Goal: Transaction & Acquisition: Purchase product/service

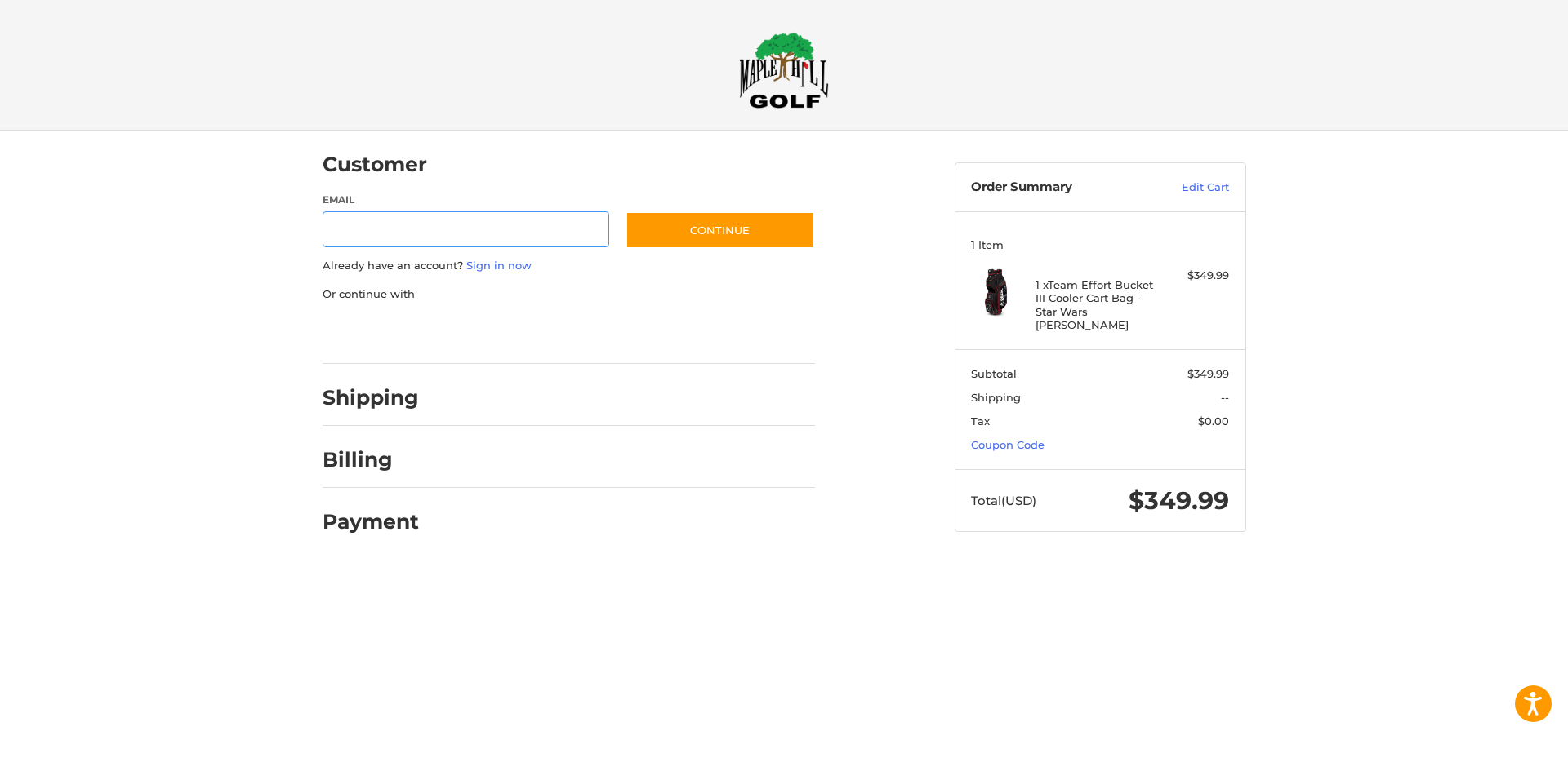
click at [457, 235] on input "Email" at bounding box center [466, 230] width 287 height 37
type input "**********"
click at [677, 226] on button "Continue" at bounding box center [720, 230] width 189 height 38
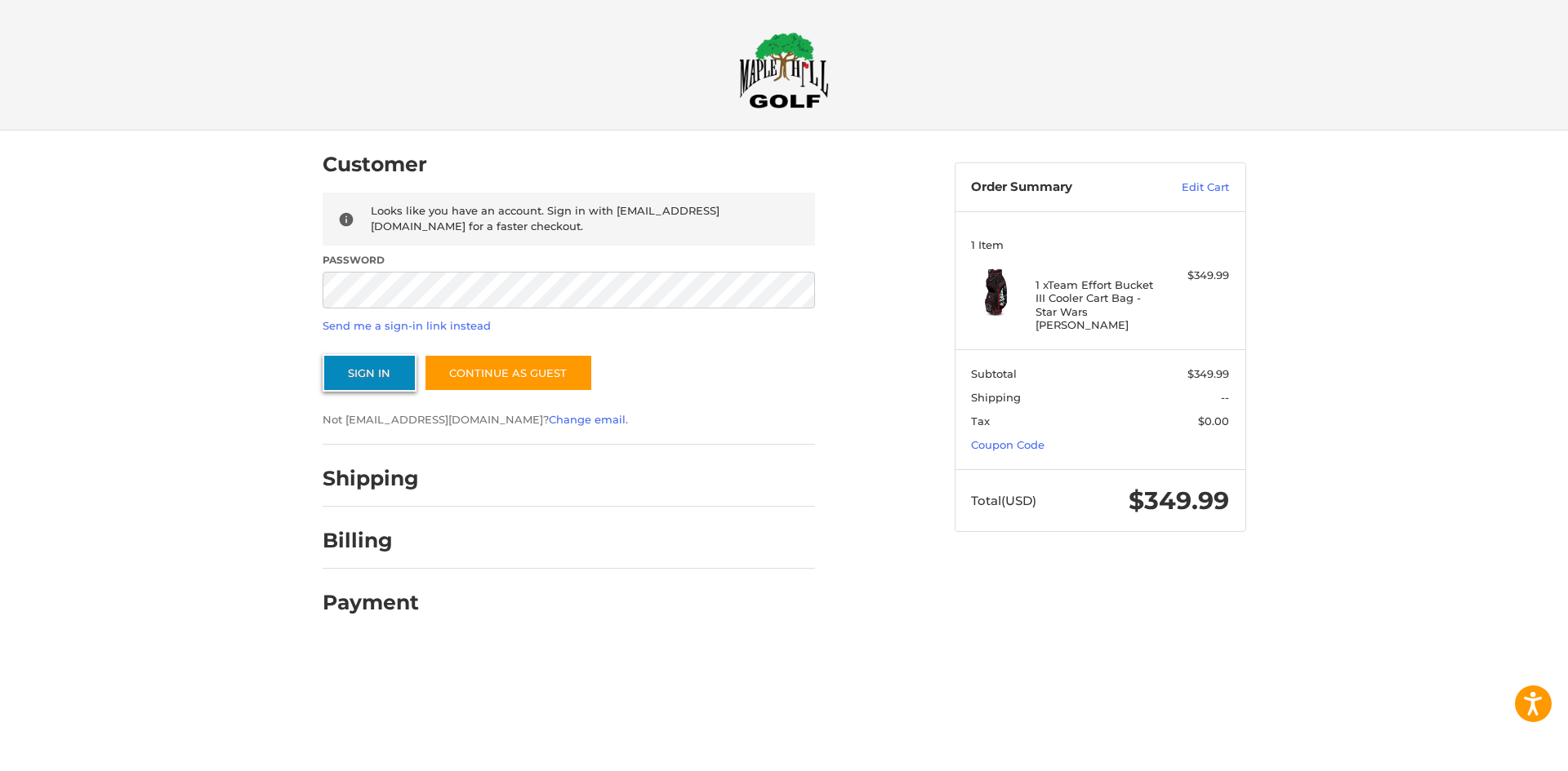
click at [377, 374] on button "Sign In" at bounding box center [370, 373] width 94 height 38
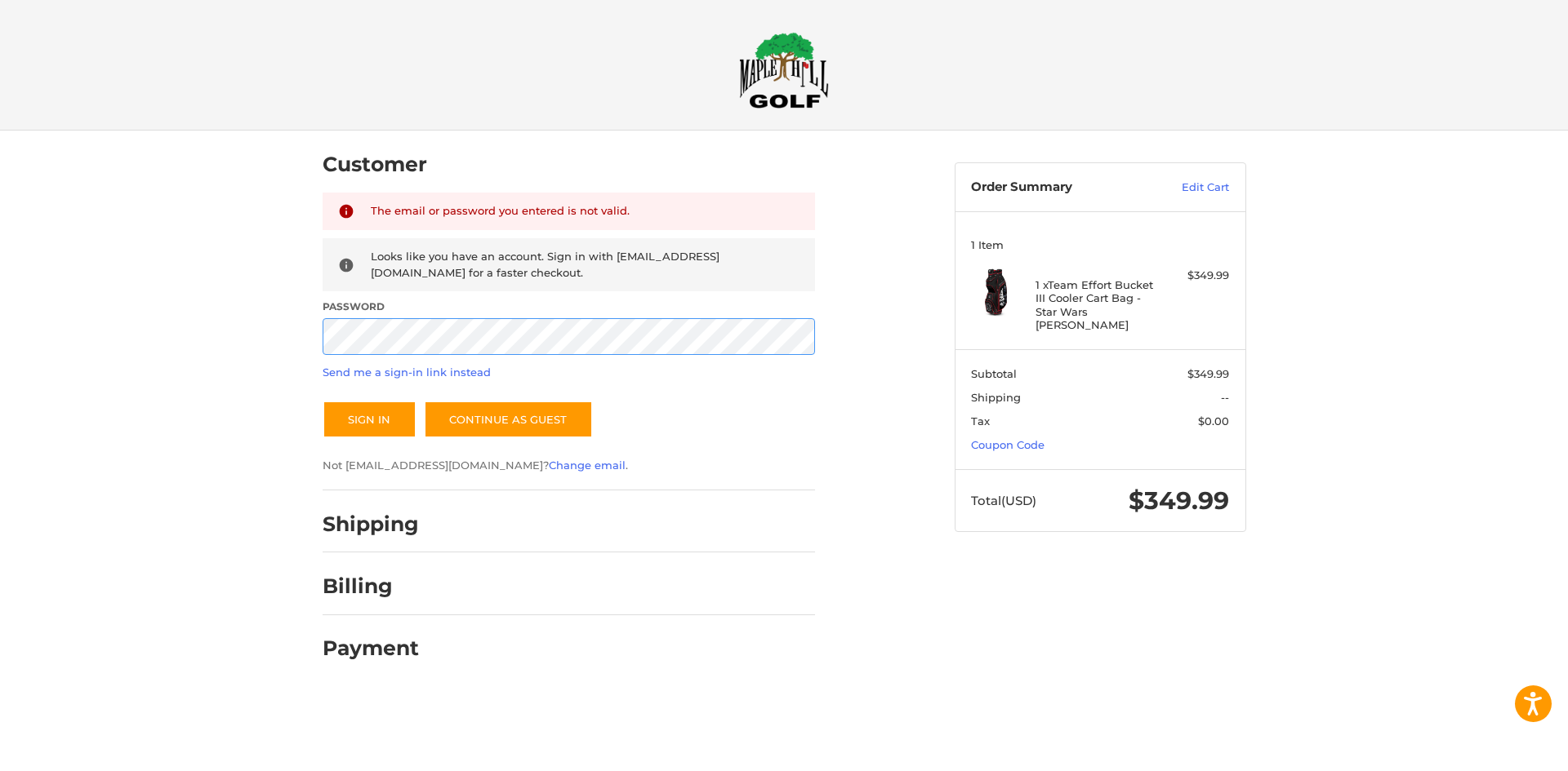
click at [257, 347] on div "Customer Returning Customer The email or password you entered is not valid. Loo…" at bounding box center [784, 411] width 1568 height 561
click at [383, 420] on button "Sign In" at bounding box center [370, 419] width 94 height 38
click at [271, 336] on div "Customer Returning Customer The email or password you entered is not valid. Loo…" at bounding box center [784, 411] width 1568 height 561
click at [356, 423] on button "Sign In" at bounding box center [370, 419] width 94 height 38
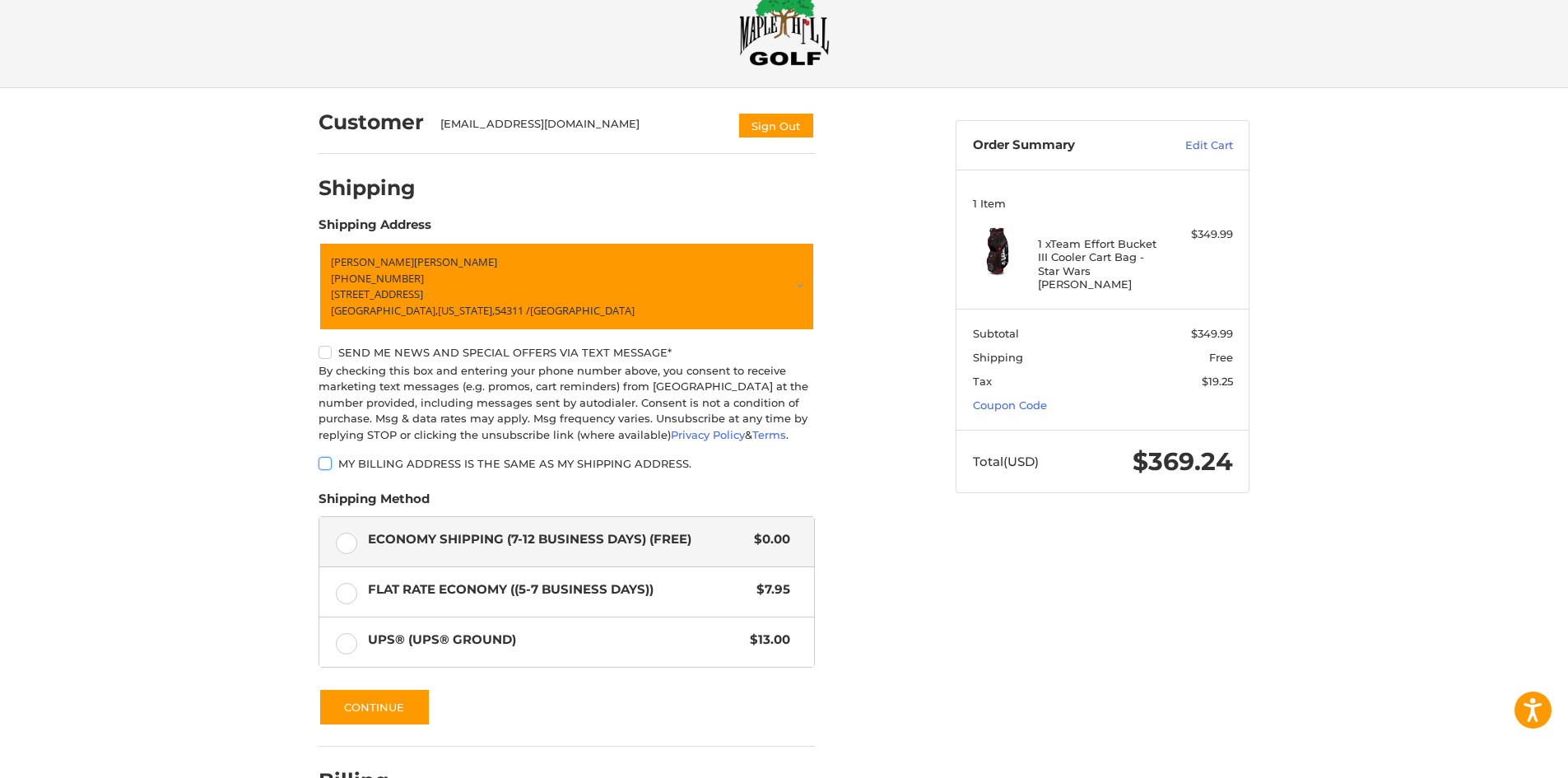
scroll to position [82, 0]
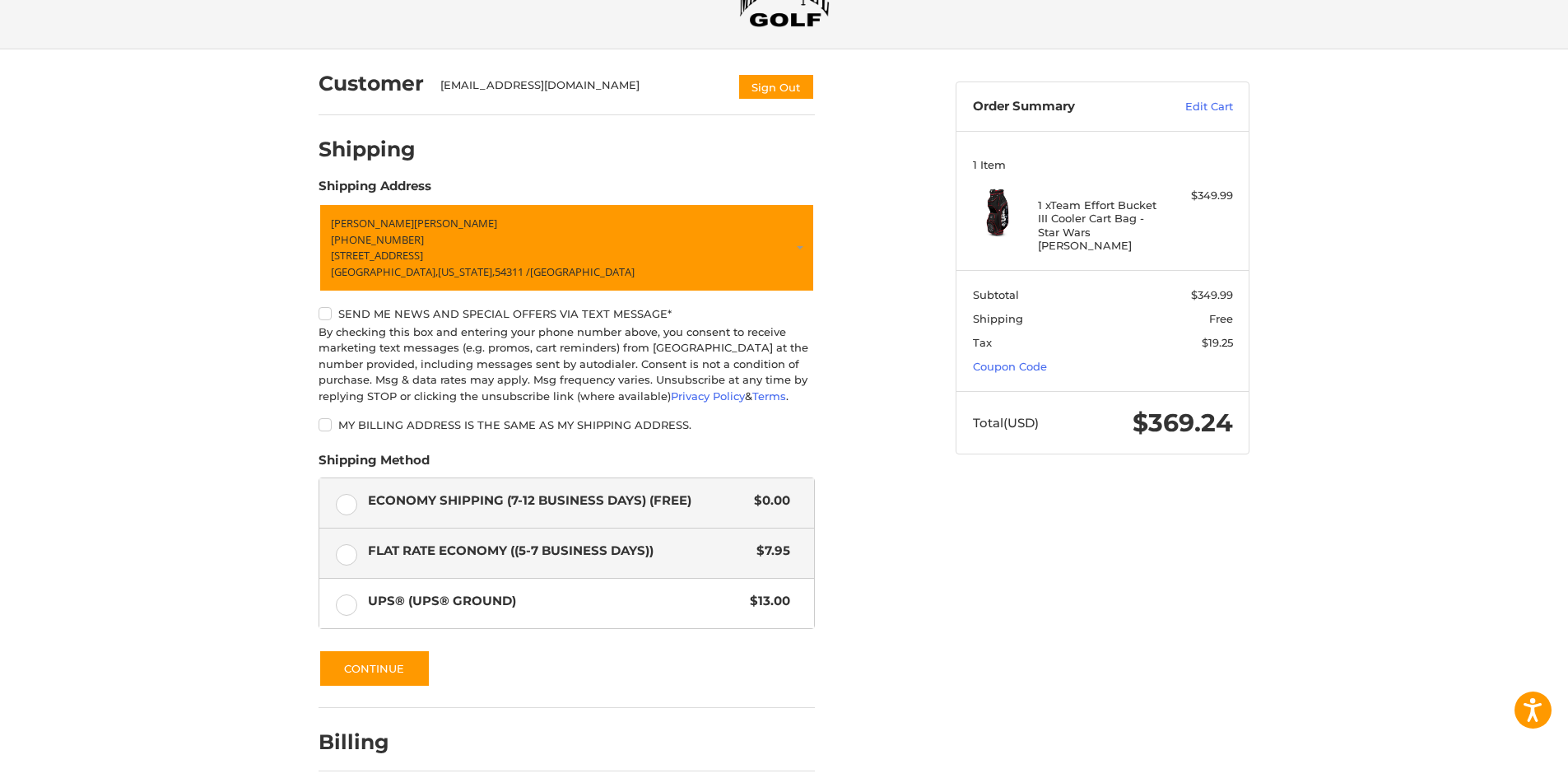
click at [351, 553] on label "Flat Rate Economy ((5-7 Business Days)) $7.95" at bounding box center [566, 554] width 495 height 49
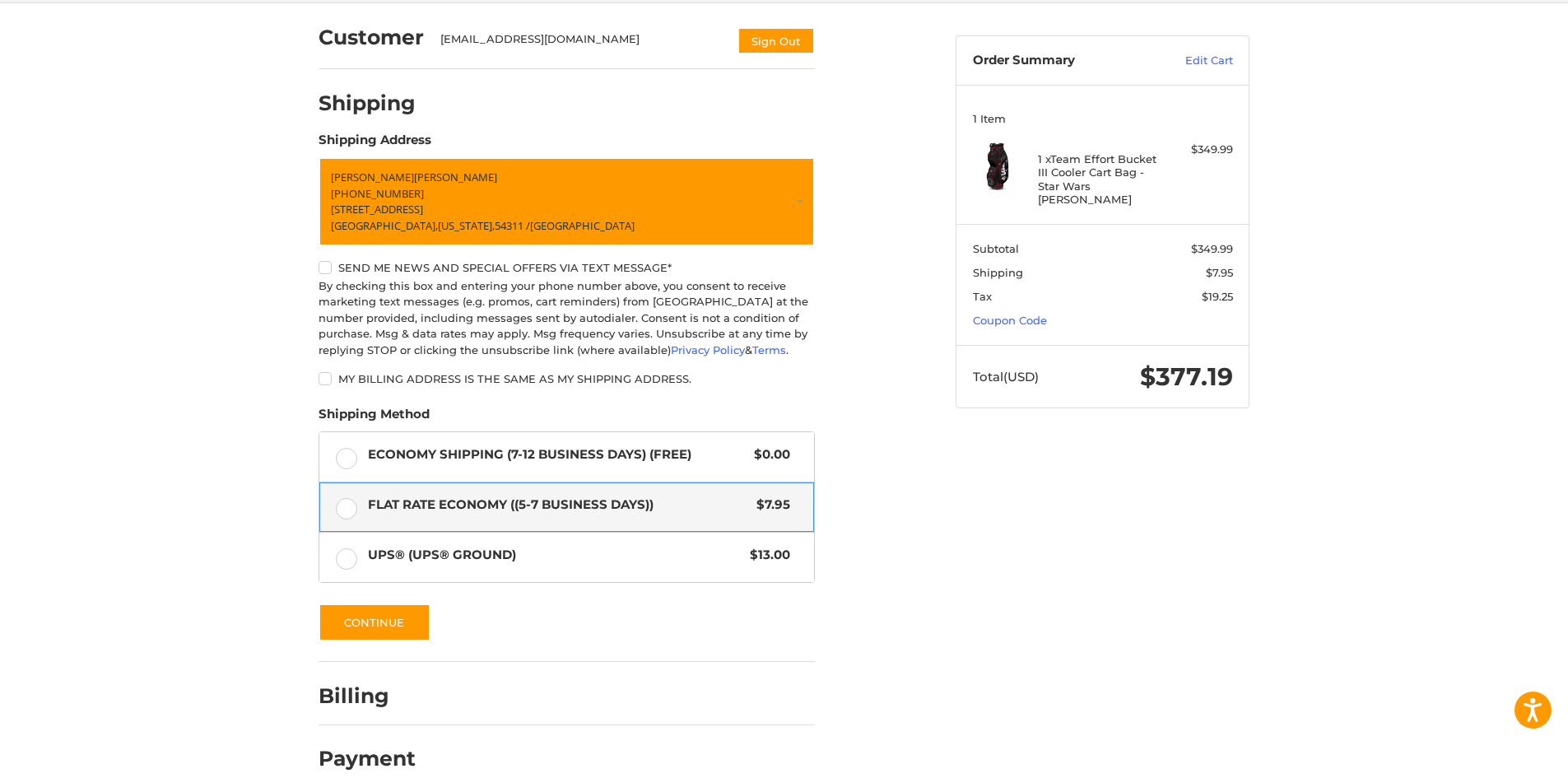
scroll to position [153, 0]
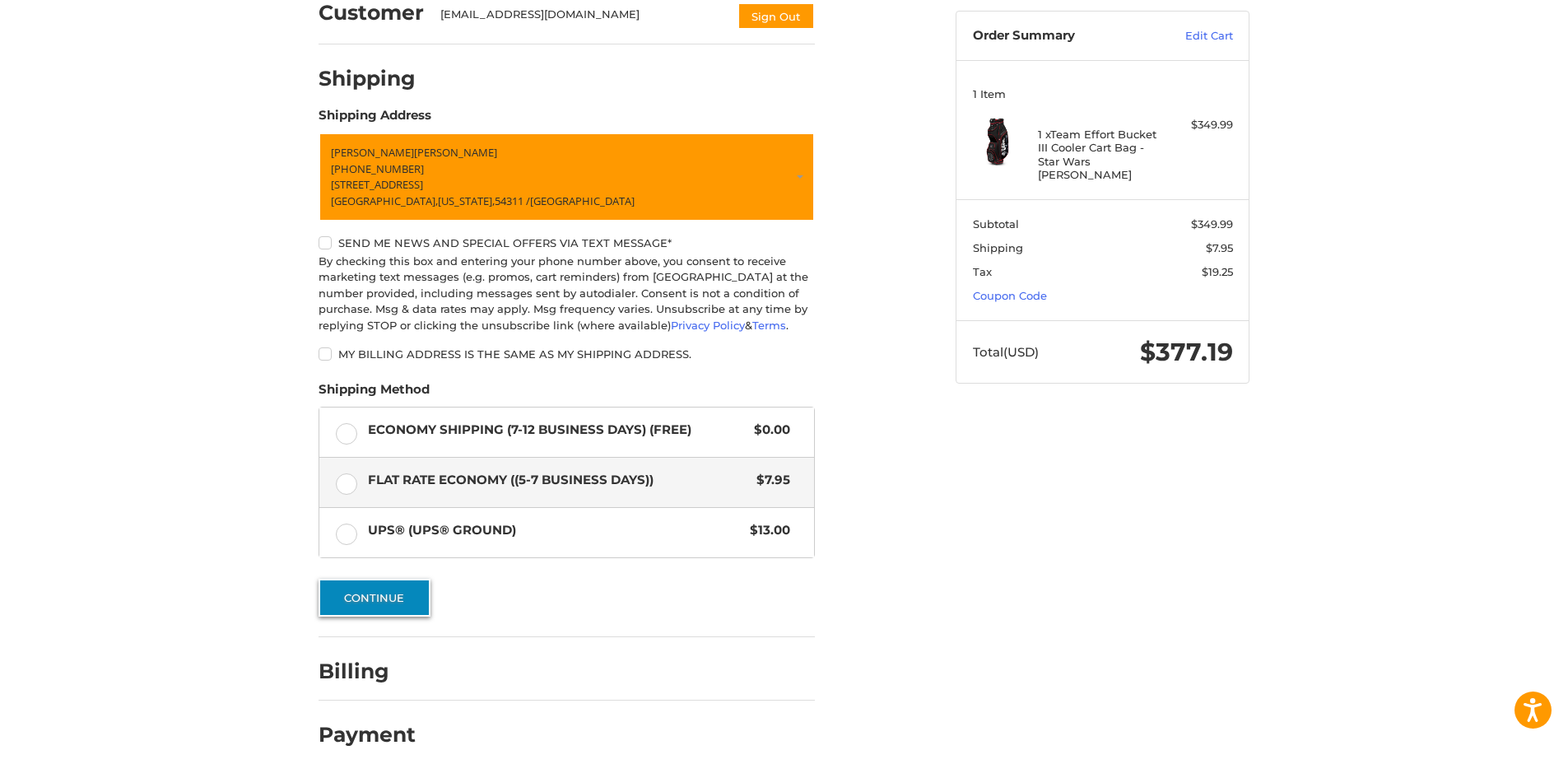
click at [391, 602] on button "Continue" at bounding box center [374, 598] width 112 height 38
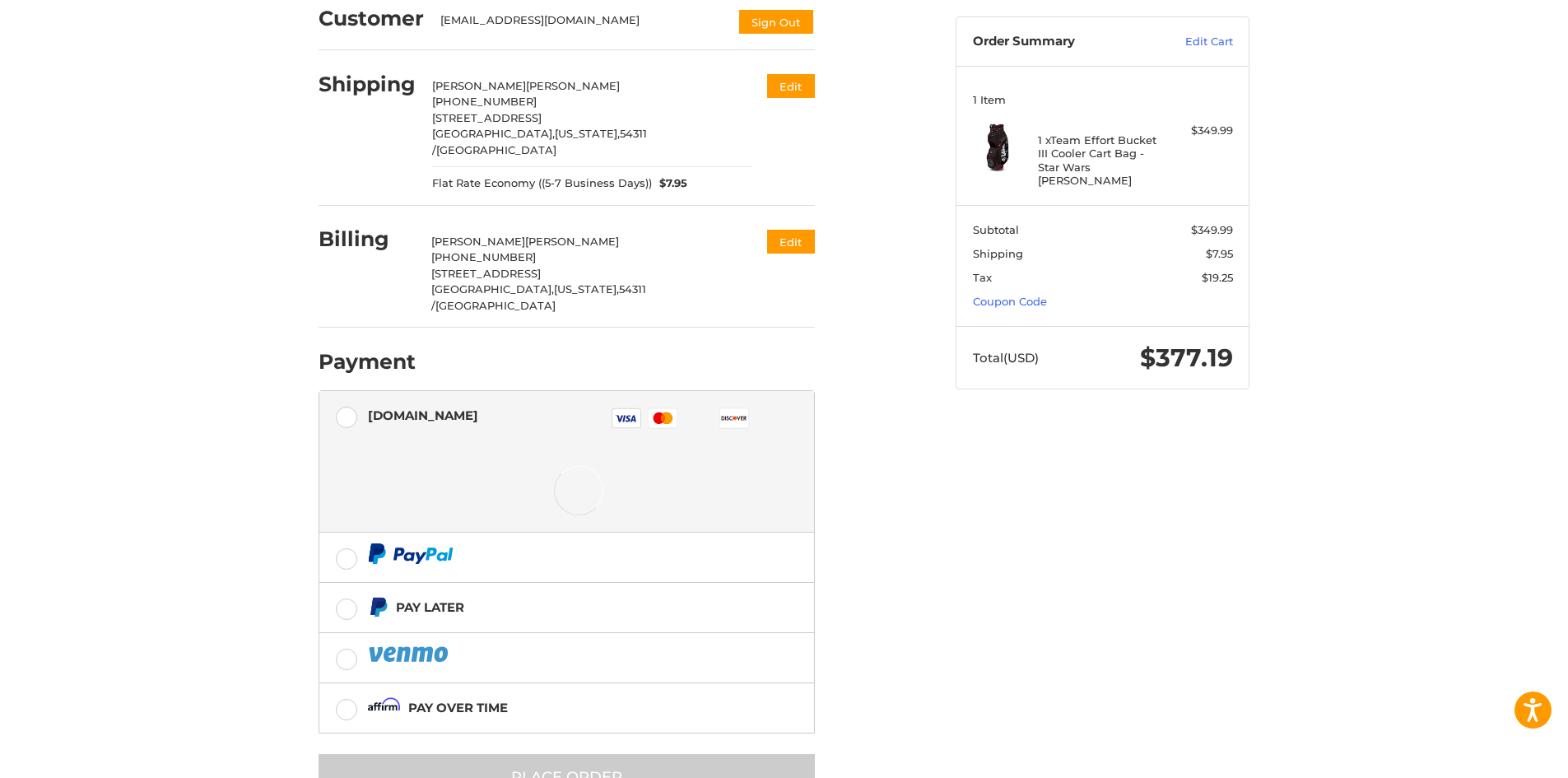
scroll to position [174, 0]
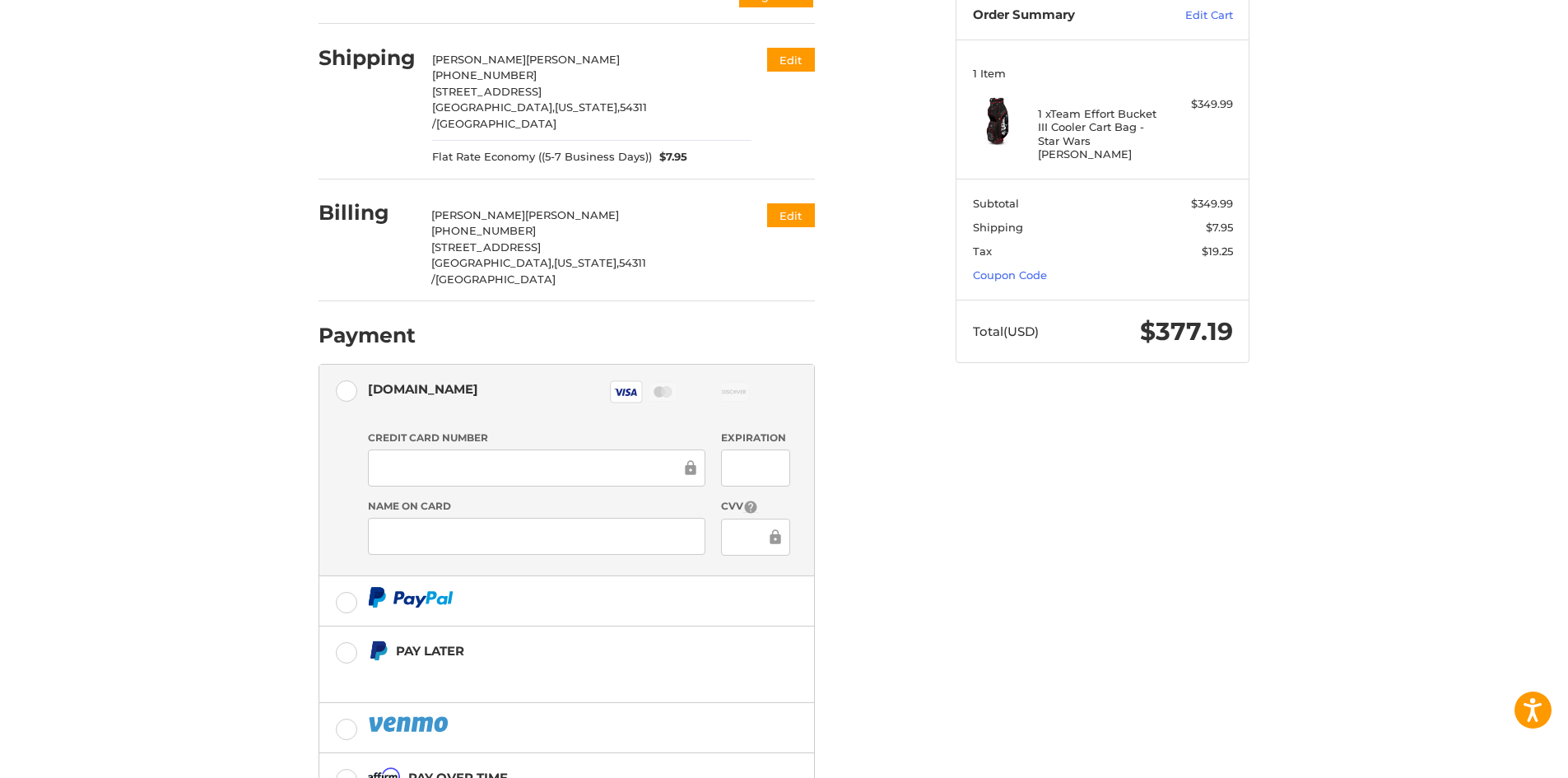
click at [728, 449] on div at bounding box center [756, 468] width 68 height 37
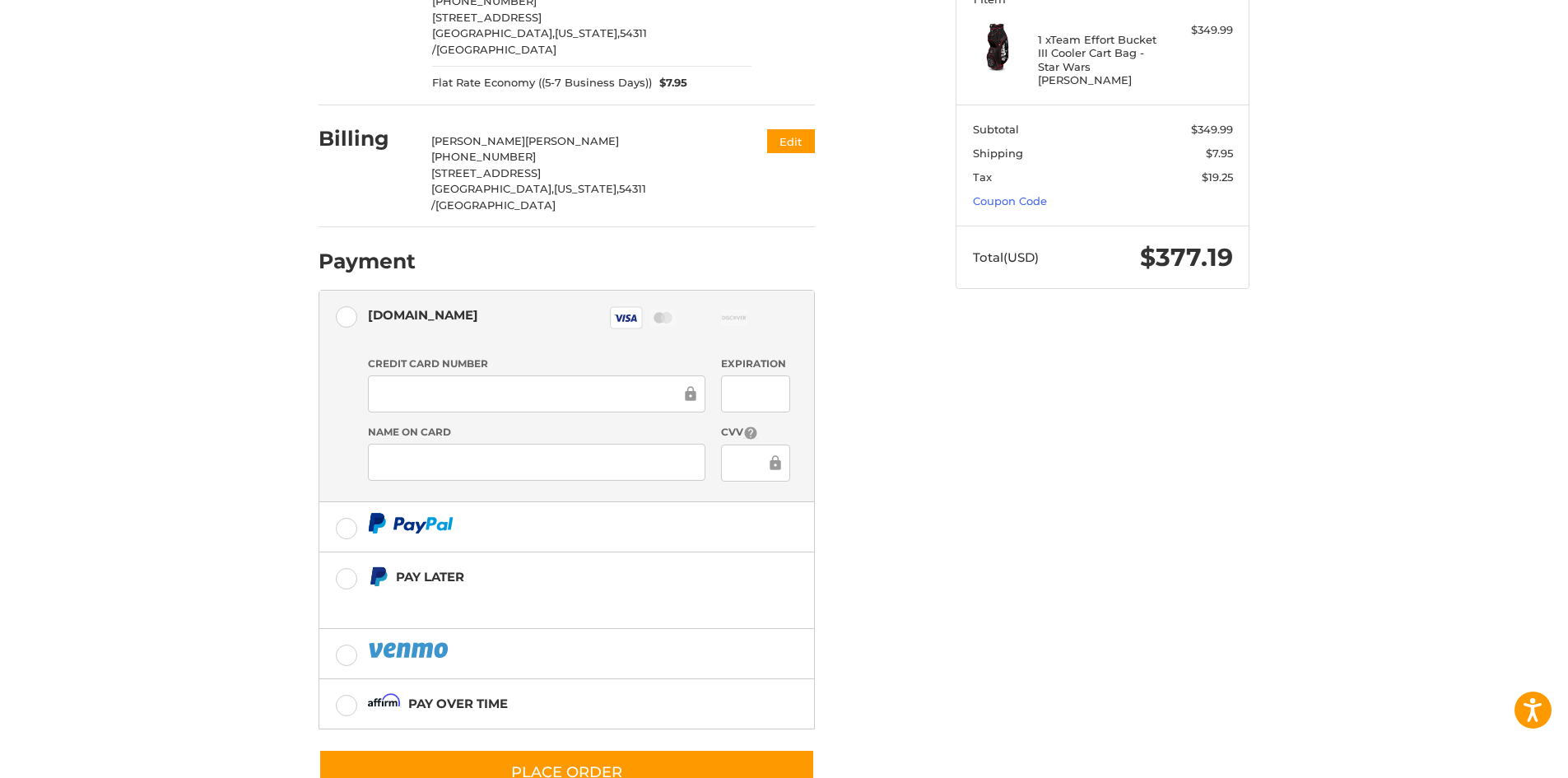
scroll to position [270, 0]
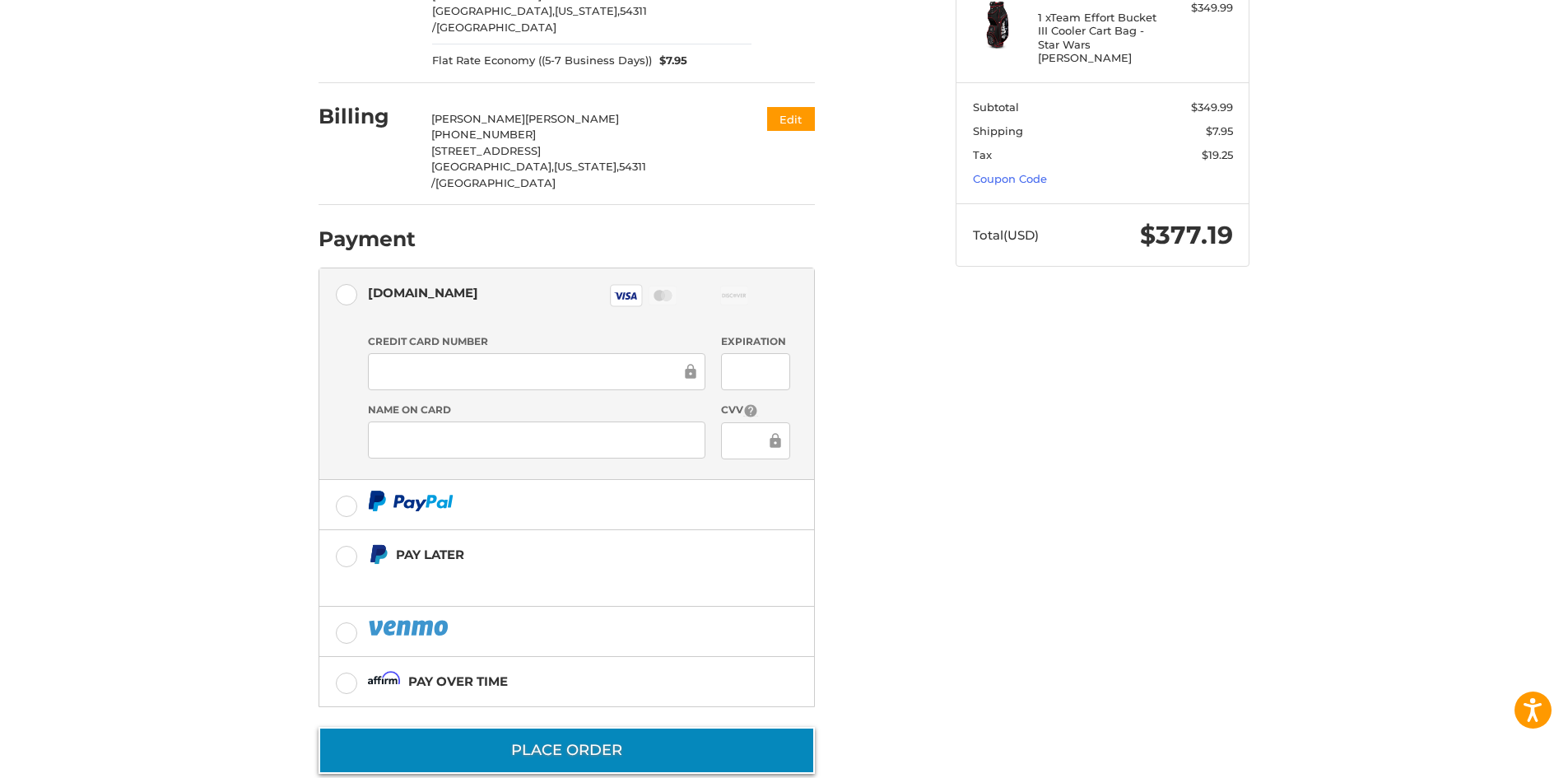
click at [588, 727] on button "Place Order" at bounding box center [566, 750] width 497 height 47
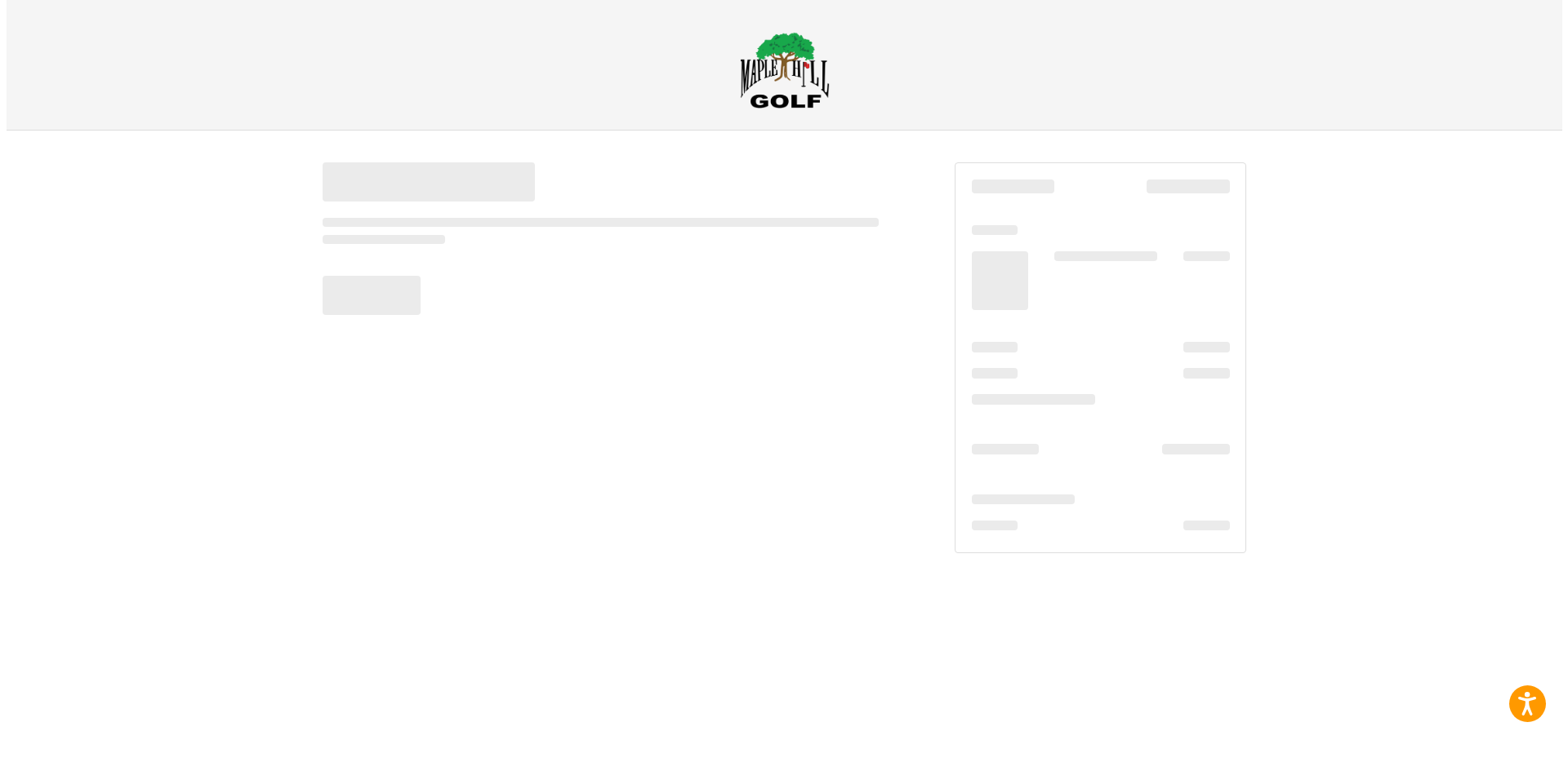
scroll to position [0, 0]
